Goal: Navigation & Orientation: Go to known website

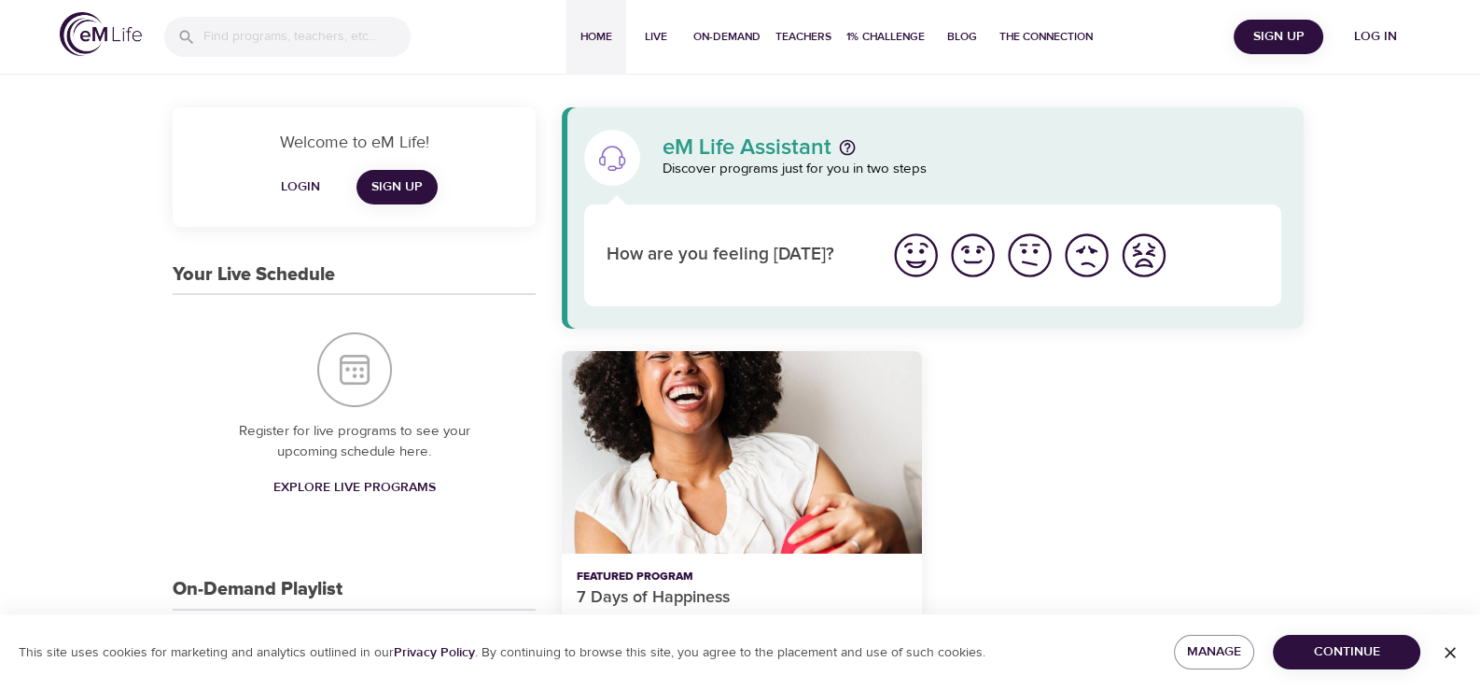
click at [1446, 650] on icon "button" at bounding box center [1450, 652] width 19 height 19
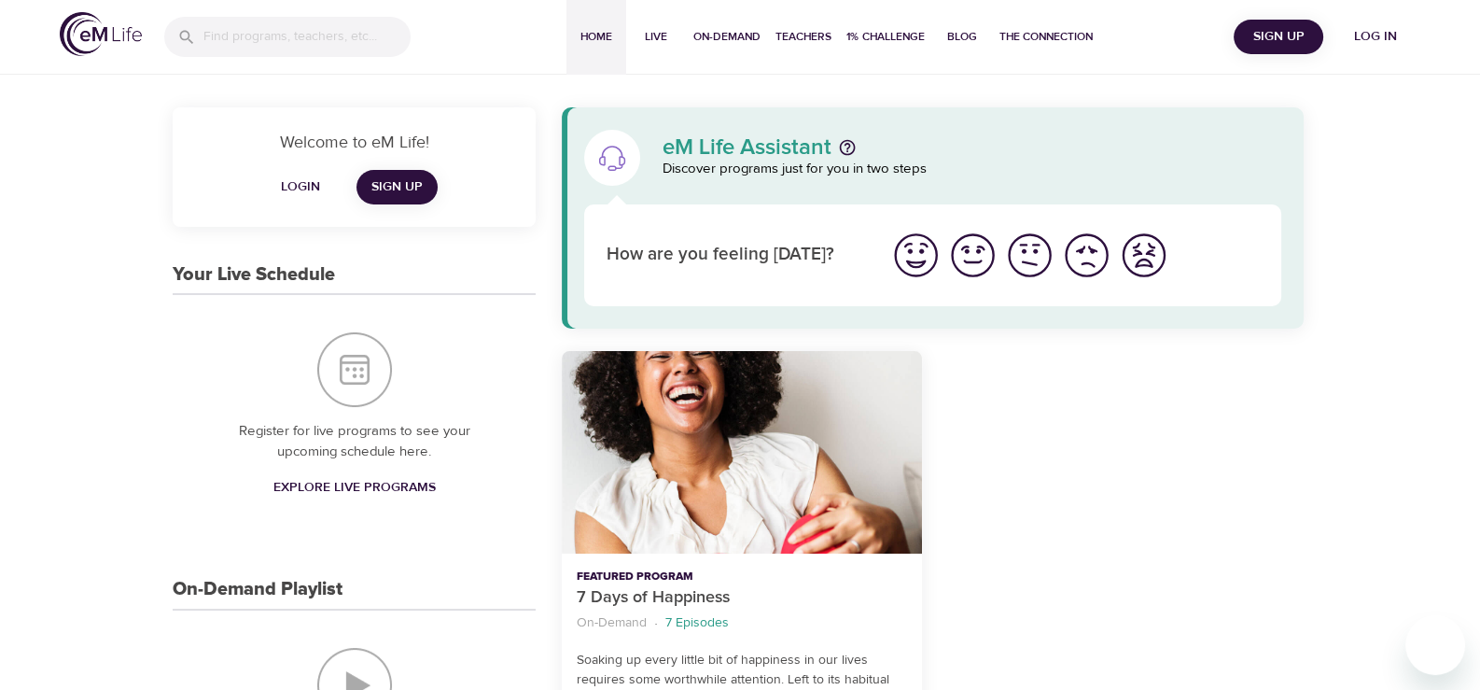
drag, startPoint x: 1096, startPoint y: 11, endPoint x: 105, endPoint y: 340, distance: 1044.8
